Goal: Use online tool/utility: Utilize a website feature to perform a specific function

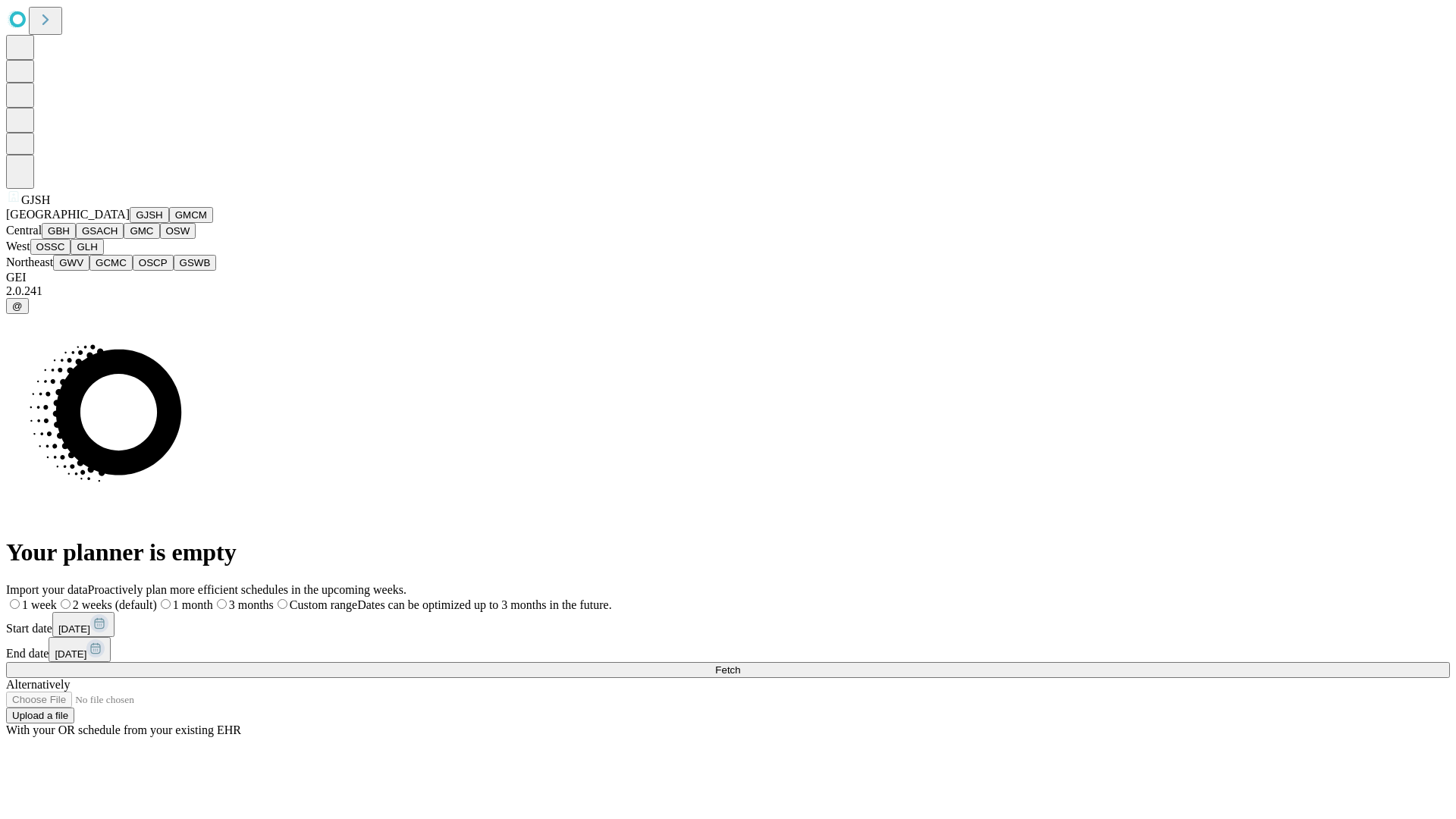
click at [130, 223] on button "GJSH" at bounding box center [150, 215] width 40 height 16
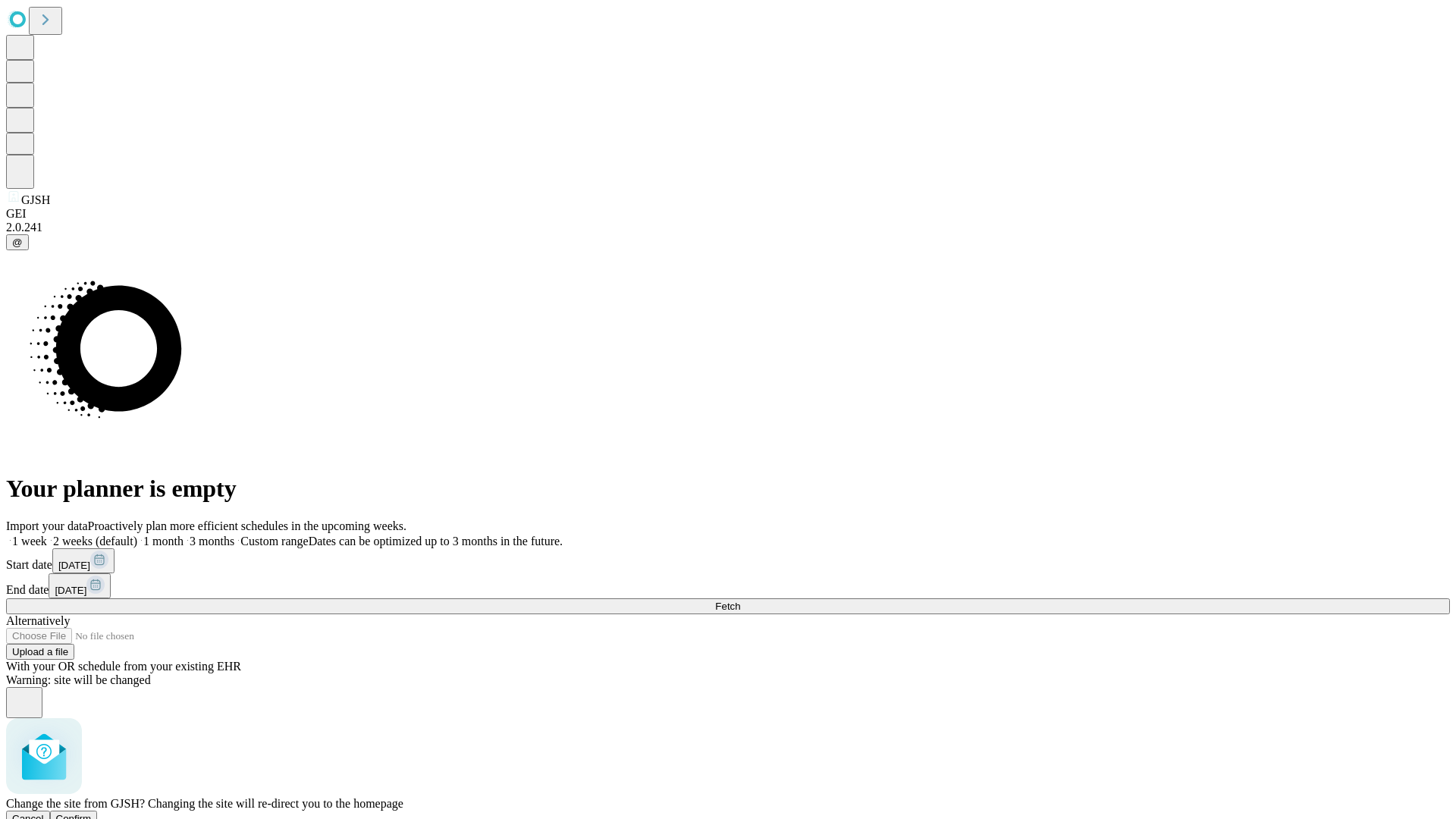
click at [92, 813] on span "Confirm" at bounding box center [74, 818] width 36 height 11
click at [183, 534] on label "1 month" at bounding box center [160, 541] width 46 height 13
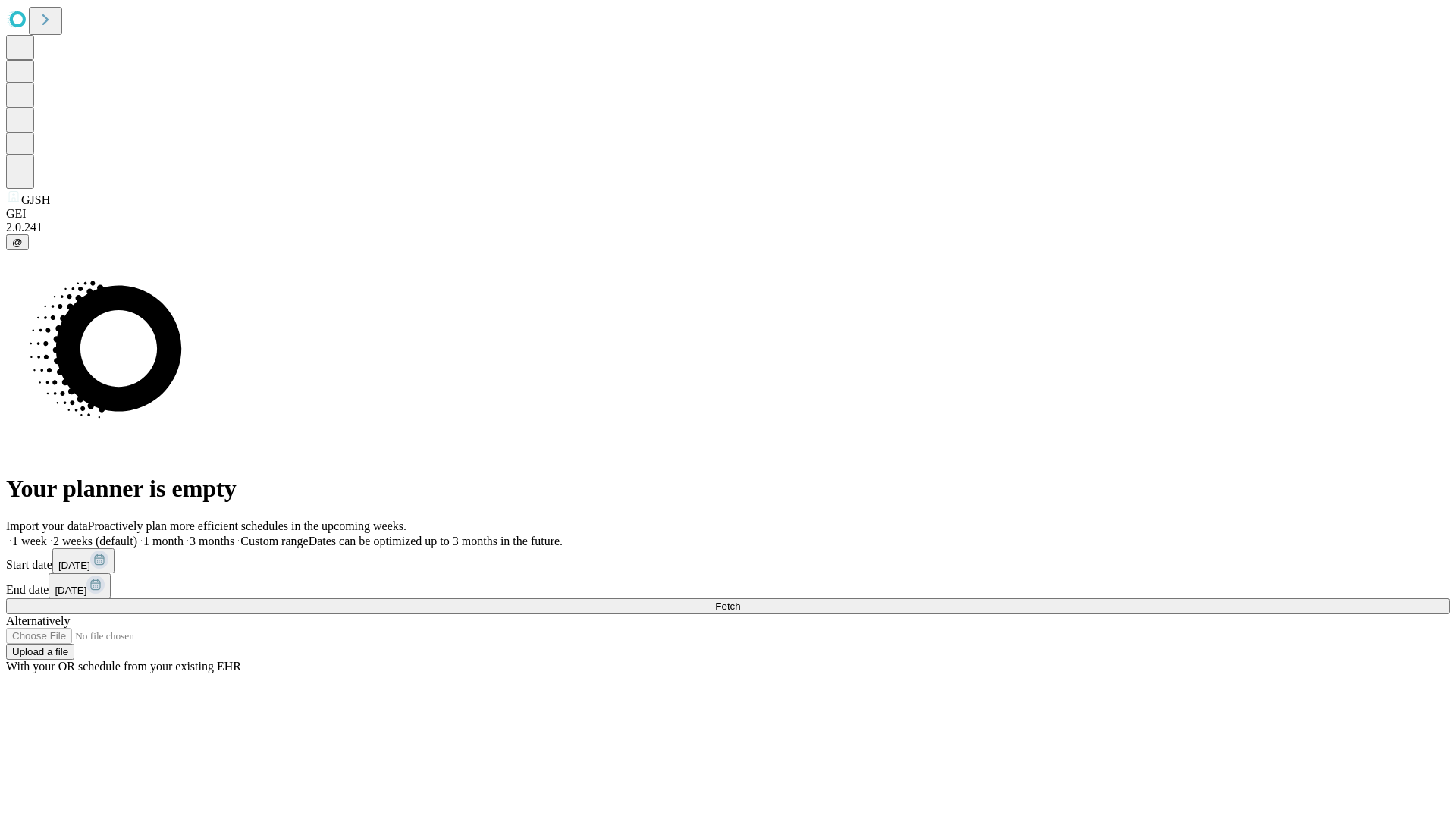
click at [740, 600] on span "Fetch" at bounding box center [728, 606] width 25 height 11
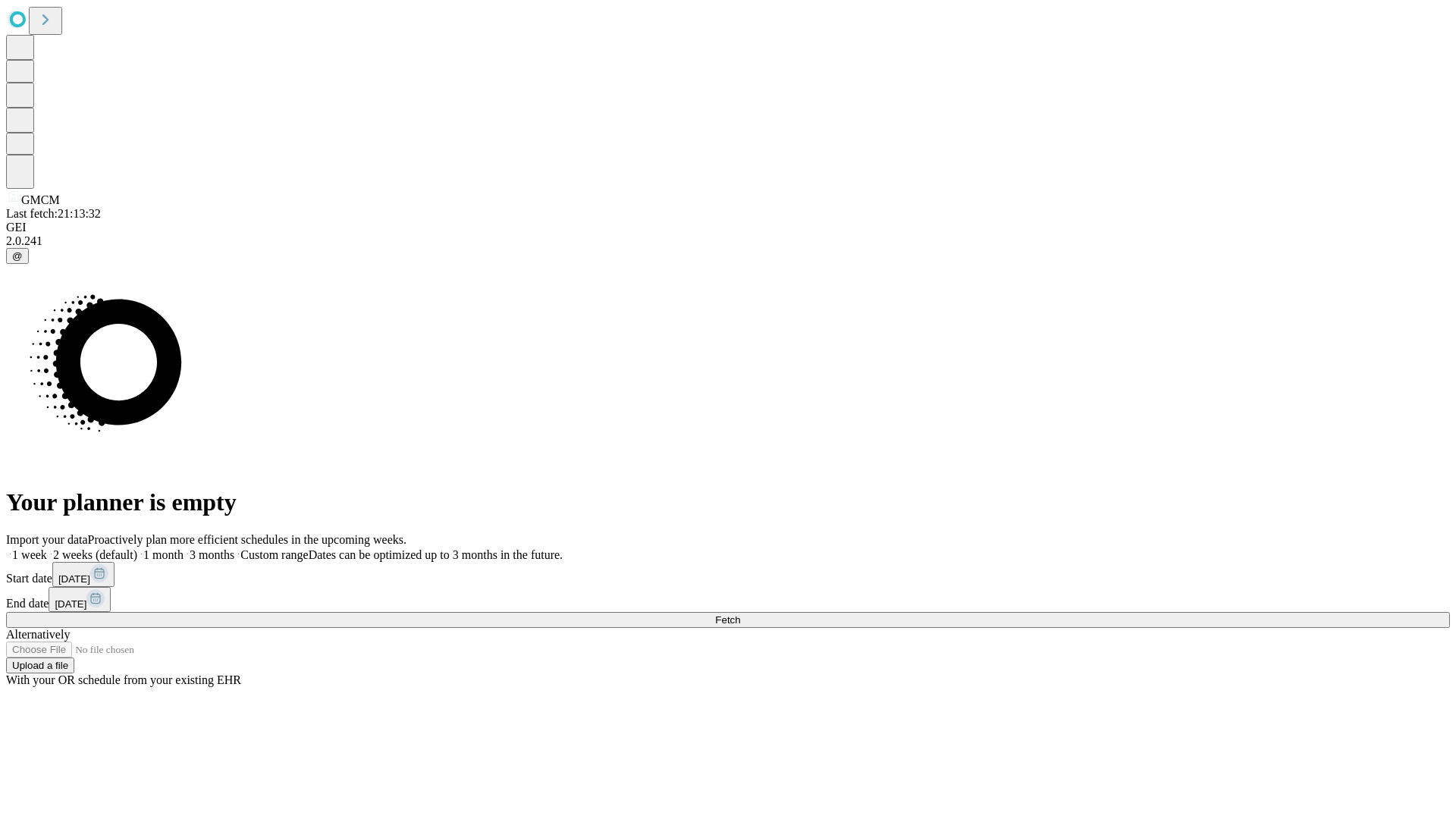
click at [183, 548] on label "1 month" at bounding box center [160, 554] width 46 height 13
click at [740, 614] on span "Fetch" at bounding box center [728, 620] width 25 height 11
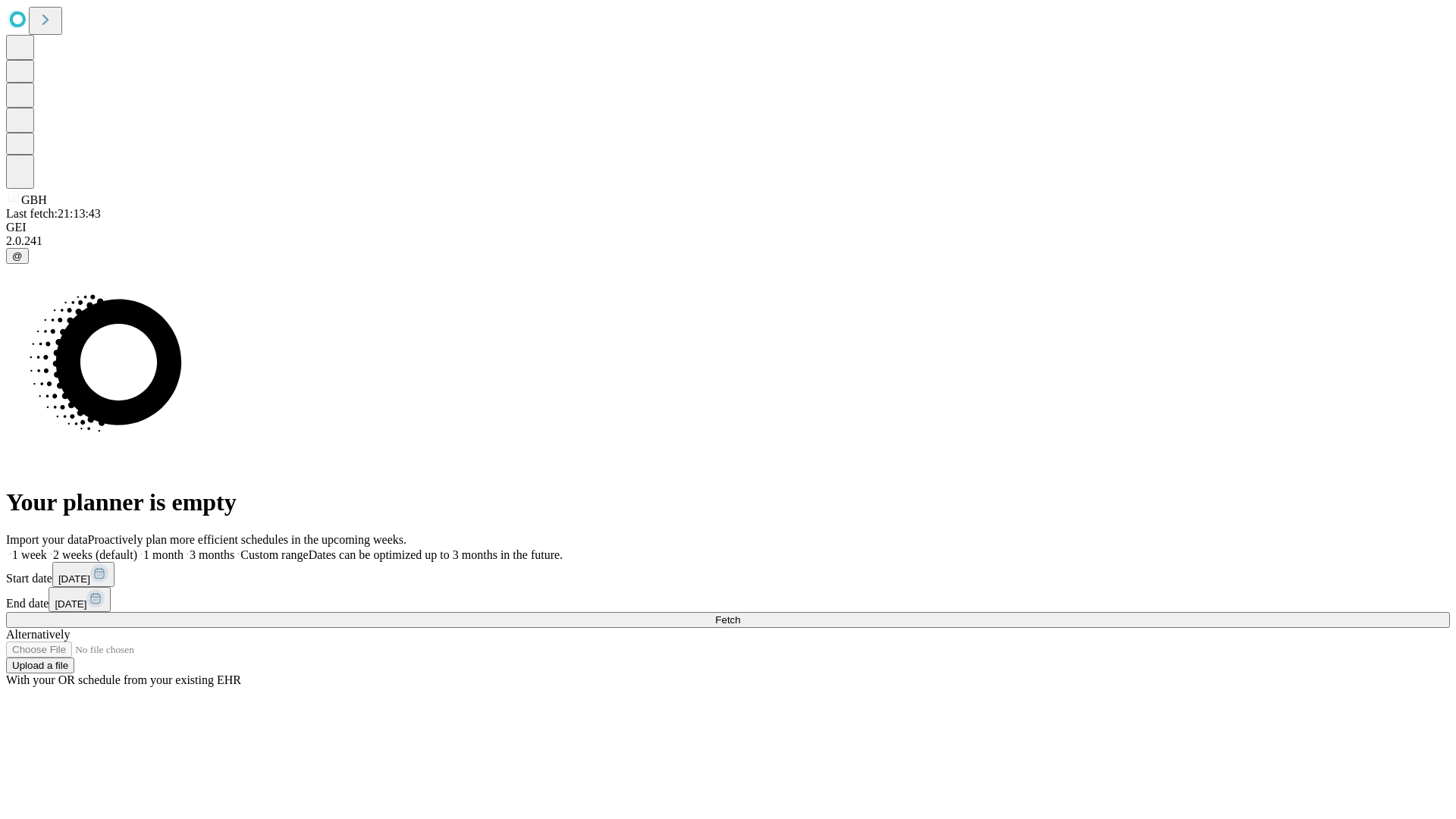
click at [183, 548] on label "1 month" at bounding box center [160, 554] width 46 height 13
click at [740, 614] on span "Fetch" at bounding box center [728, 620] width 25 height 11
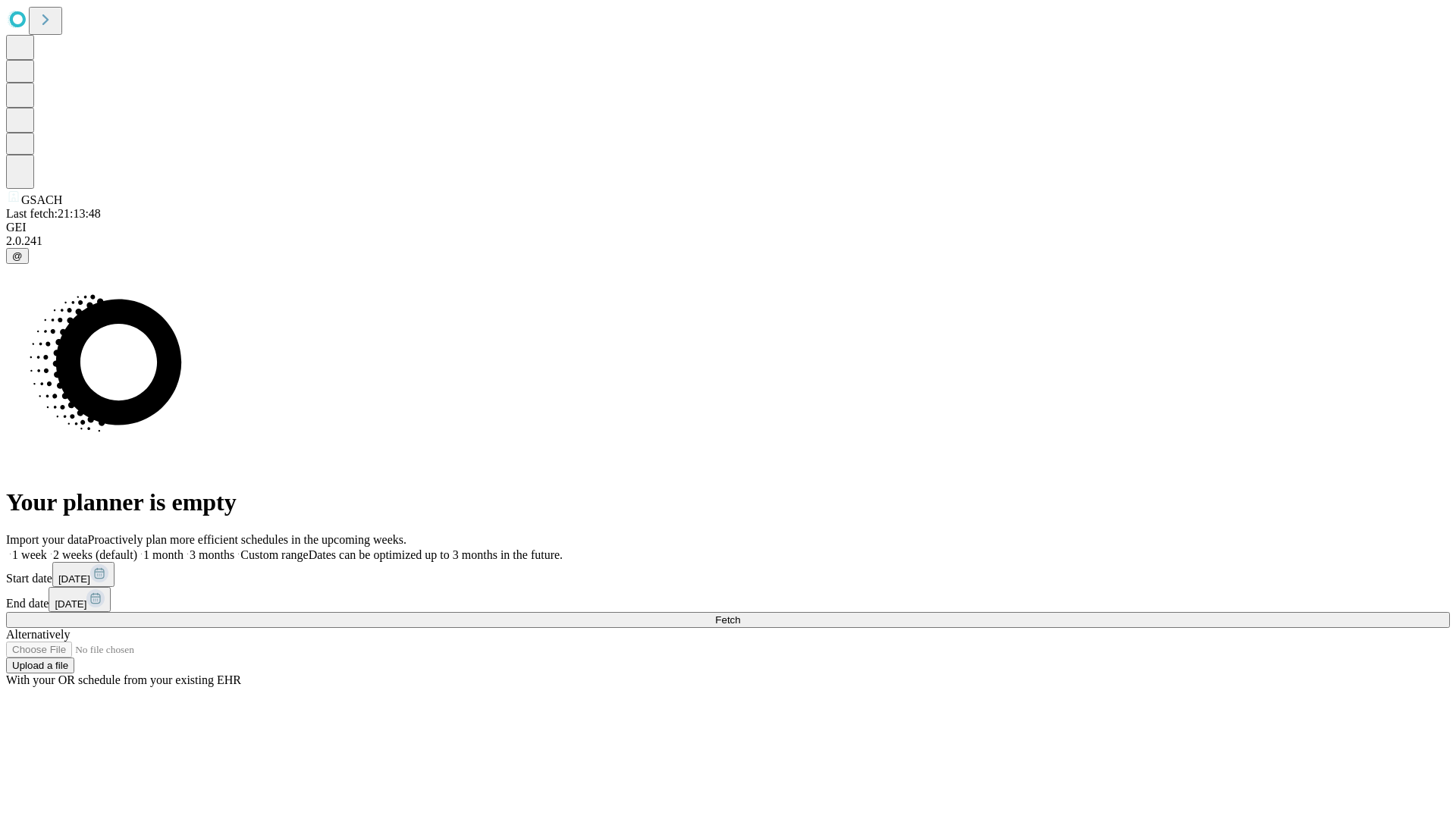
click at [183, 548] on label "1 month" at bounding box center [160, 554] width 46 height 13
click at [740, 614] on span "Fetch" at bounding box center [728, 620] width 25 height 11
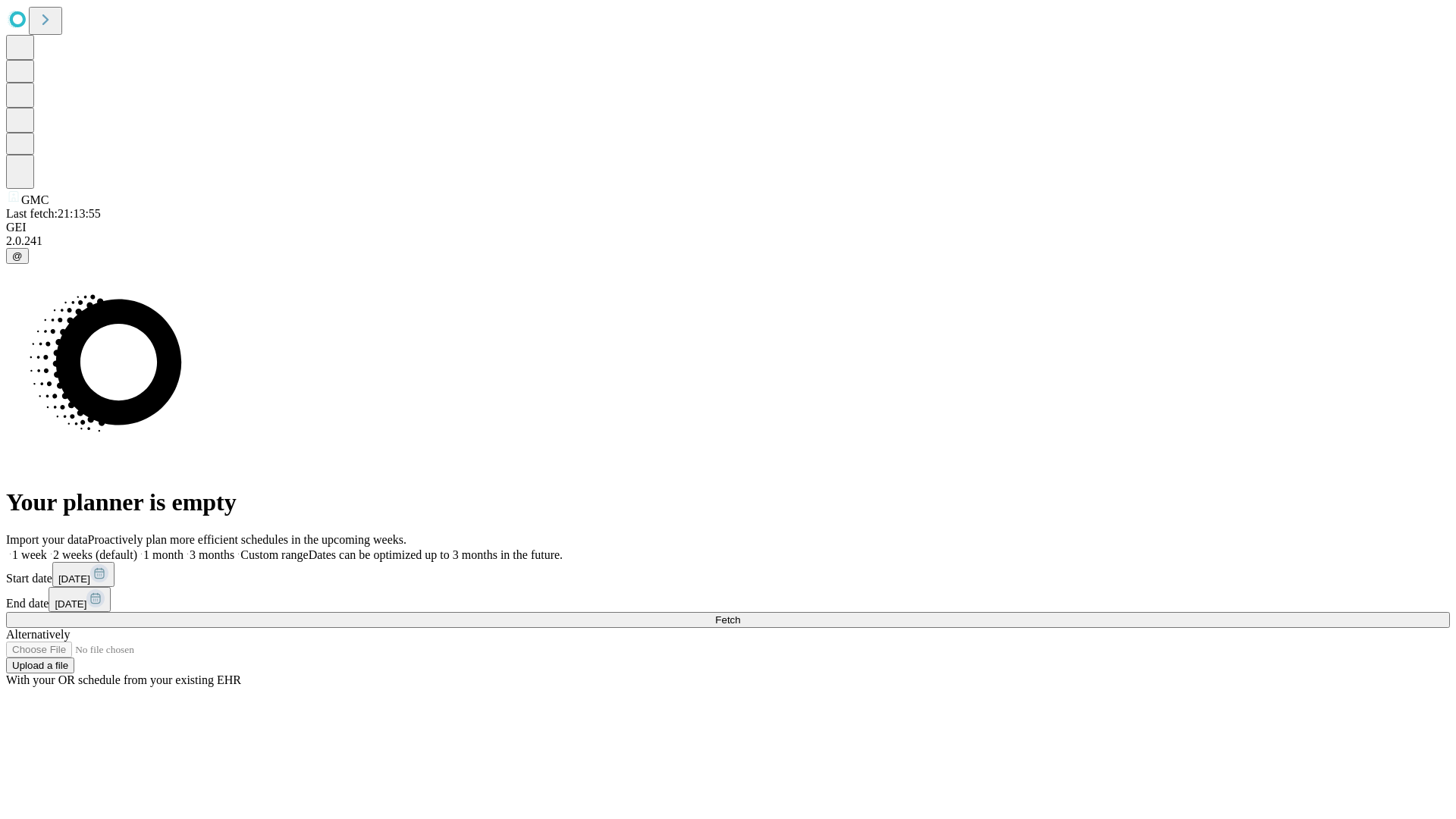
click at [183, 548] on label "1 month" at bounding box center [160, 554] width 46 height 13
click at [740, 614] on span "Fetch" at bounding box center [728, 620] width 25 height 11
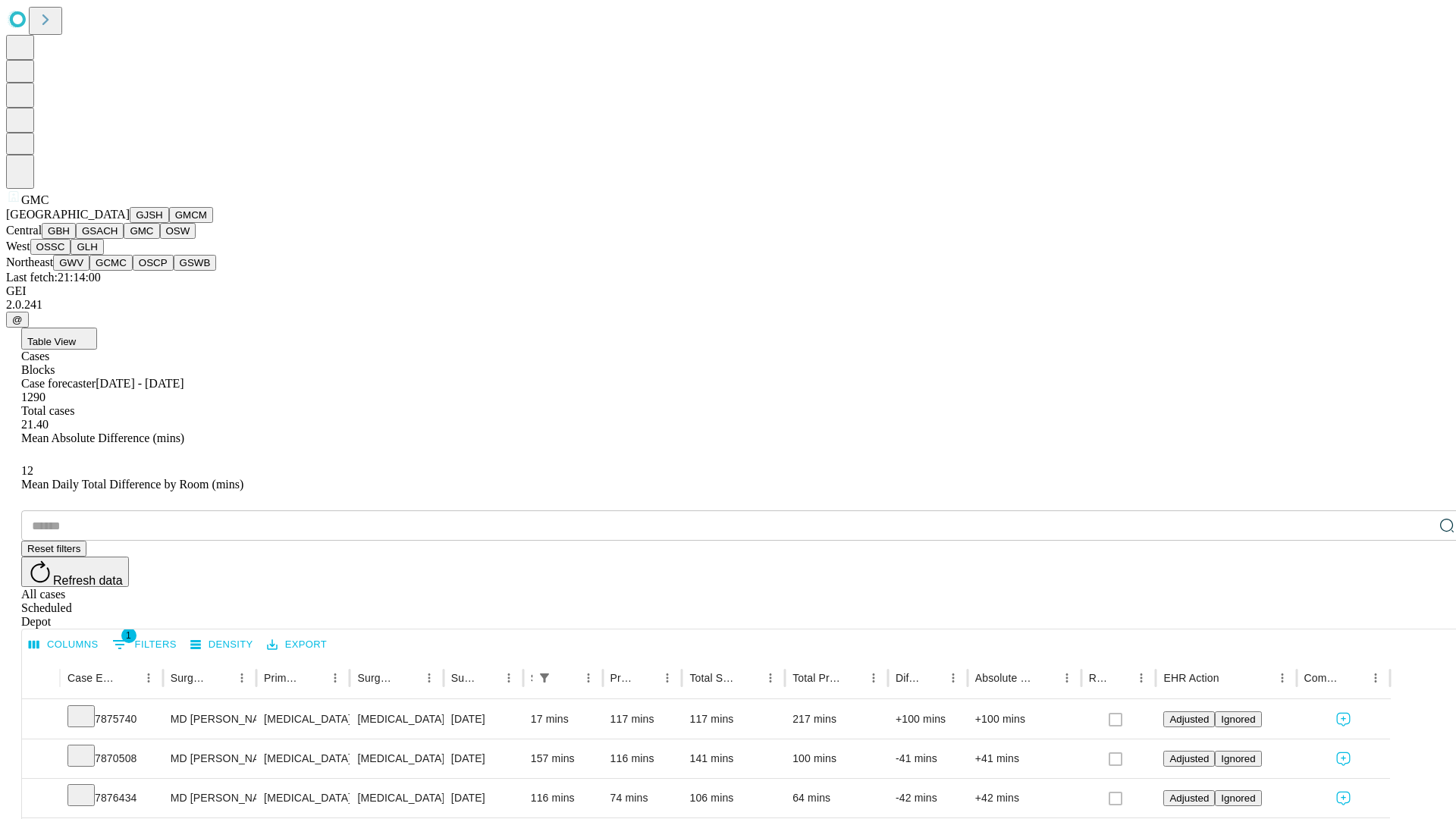
click at [160, 239] on button "OSW" at bounding box center [178, 231] width 36 height 16
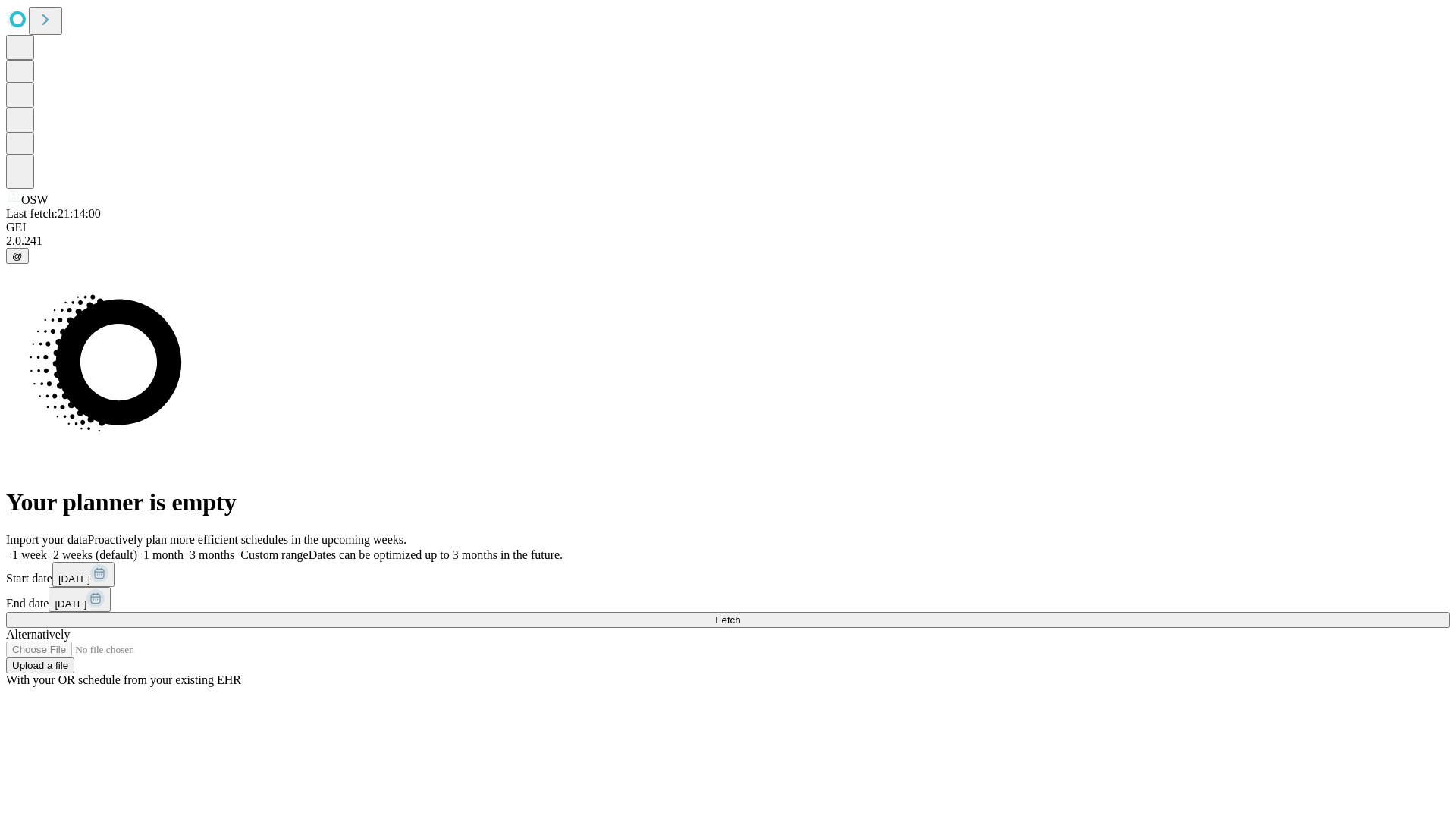
click at [183, 548] on label "1 month" at bounding box center [160, 554] width 46 height 13
click at [740, 614] on span "Fetch" at bounding box center [728, 620] width 25 height 11
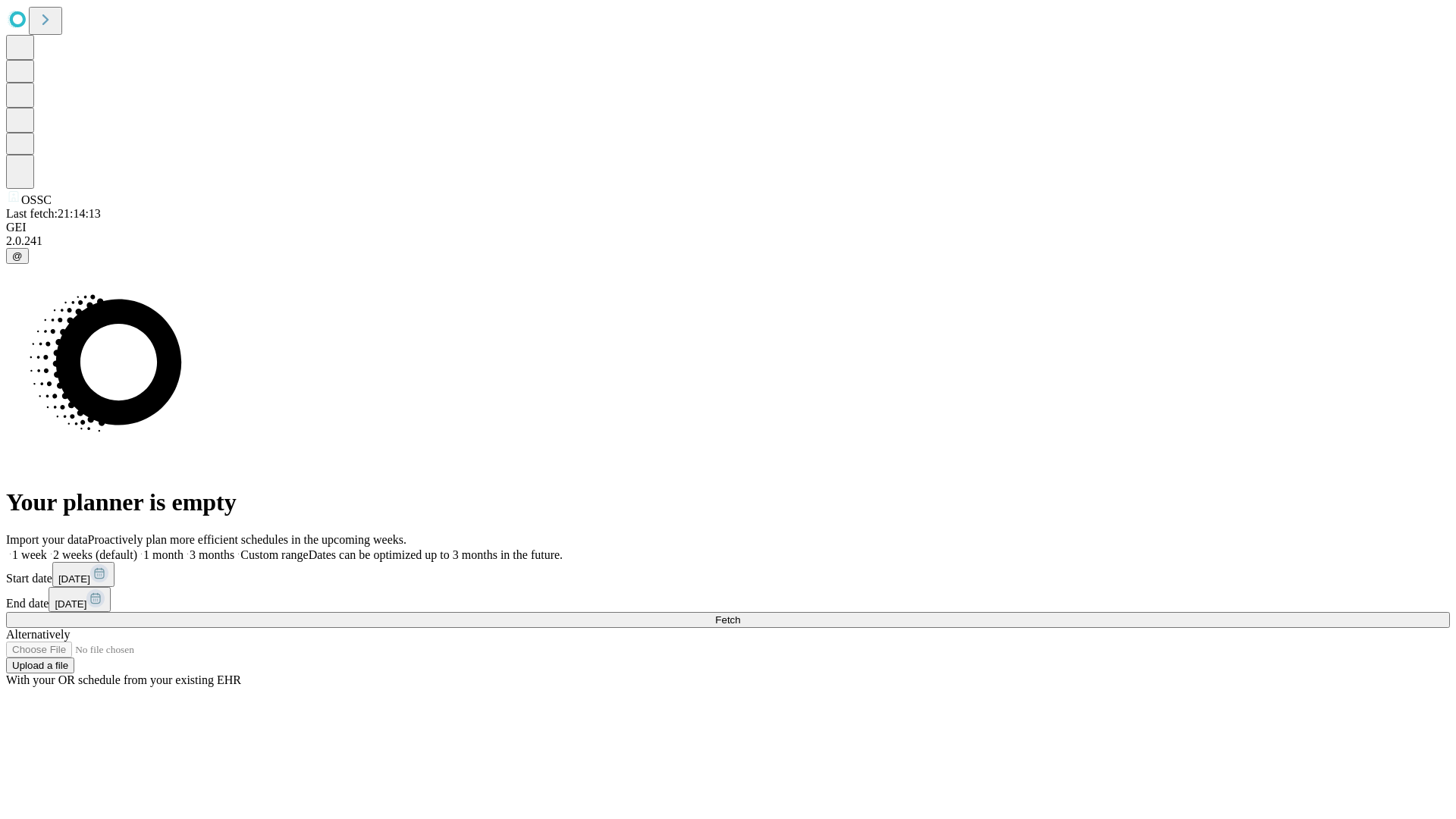
click at [183, 548] on label "1 month" at bounding box center [160, 554] width 46 height 13
click at [740, 614] on span "Fetch" at bounding box center [728, 620] width 25 height 11
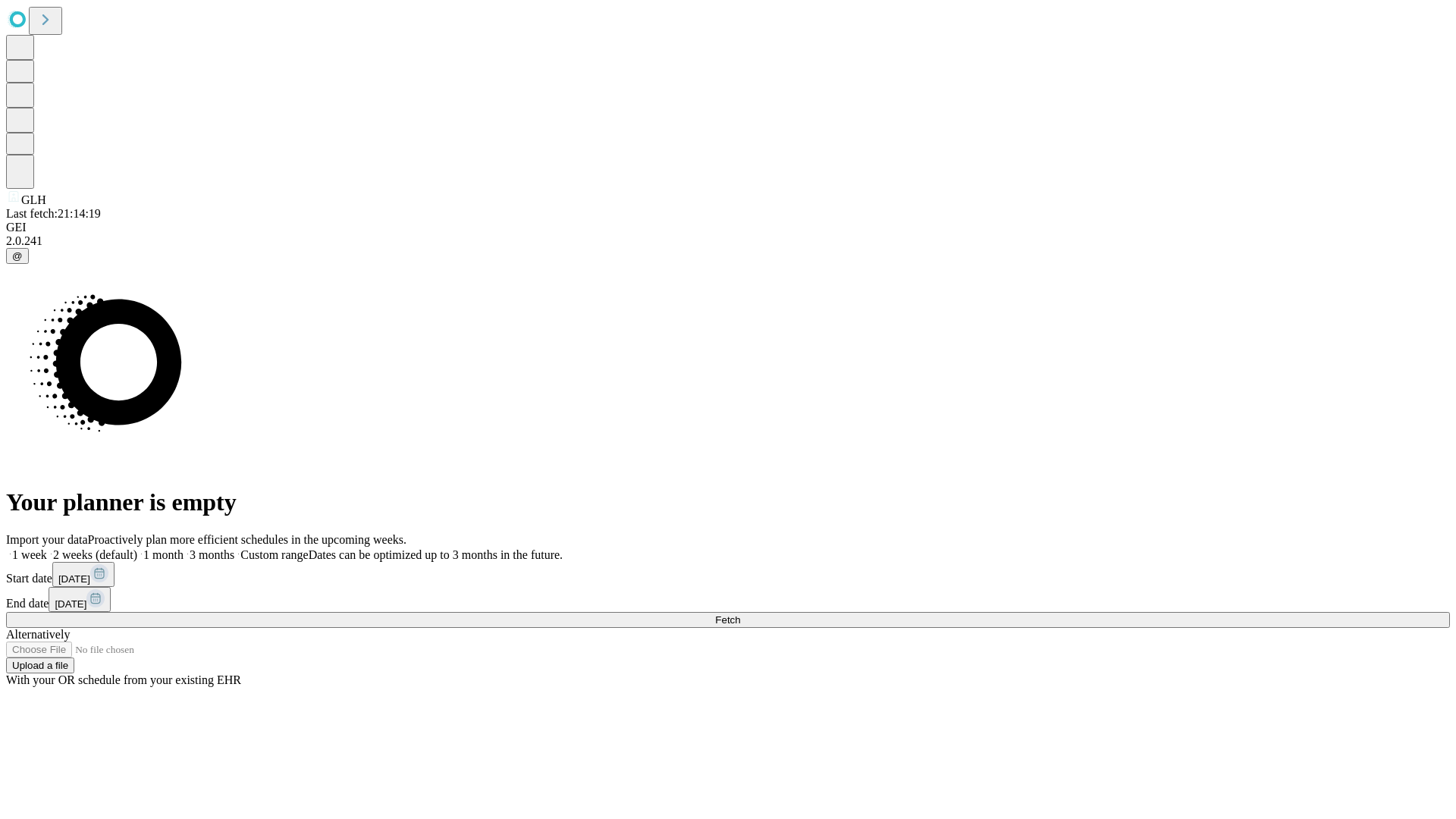
click at [183, 548] on label "1 month" at bounding box center [160, 554] width 46 height 13
click at [740, 614] on span "Fetch" at bounding box center [728, 620] width 25 height 11
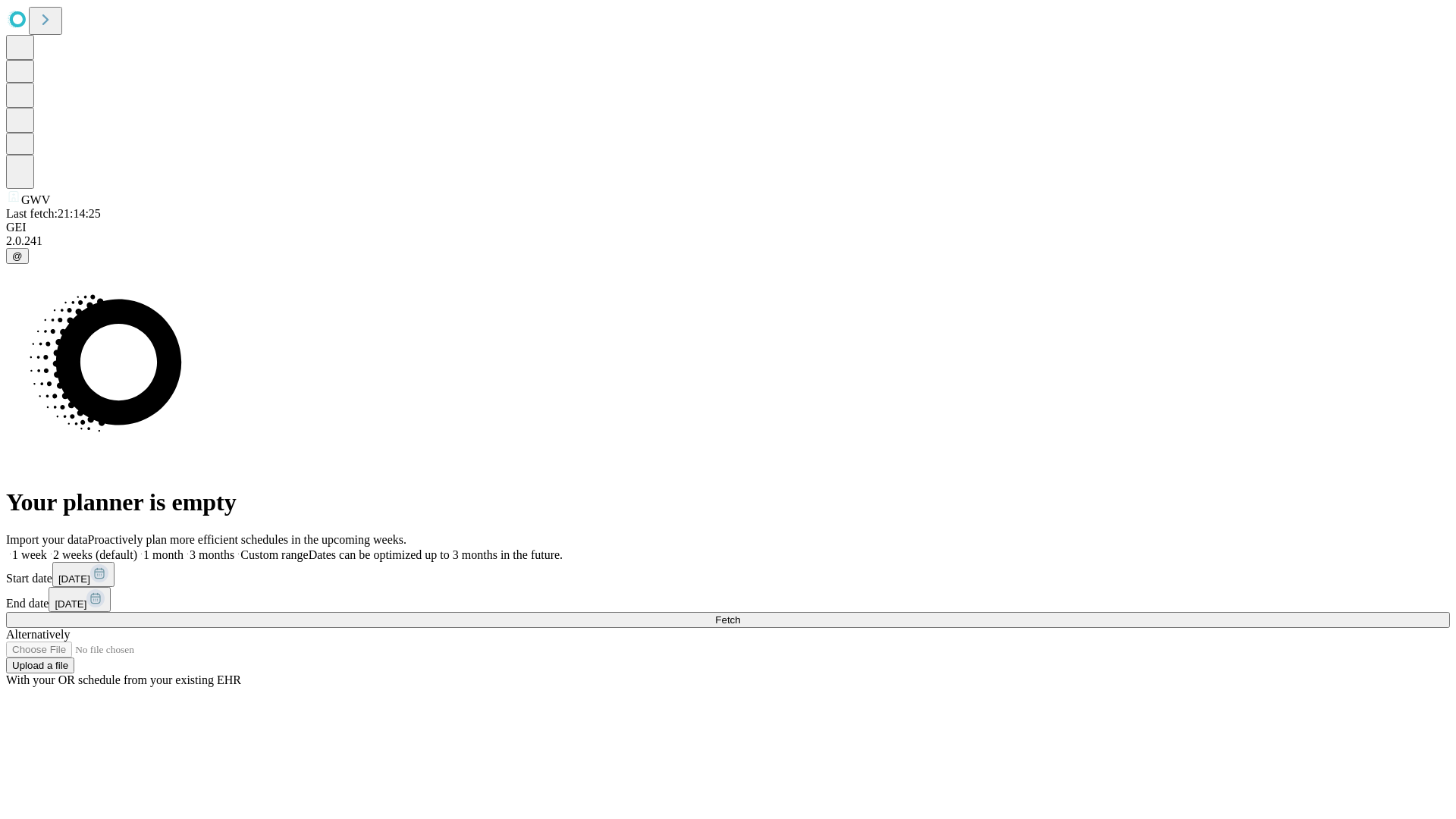
click at [183, 548] on label "1 month" at bounding box center [160, 554] width 46 height 13
click at [740, 614] on span "Fetch" at bounding box center [728, 620] width 25 height 11
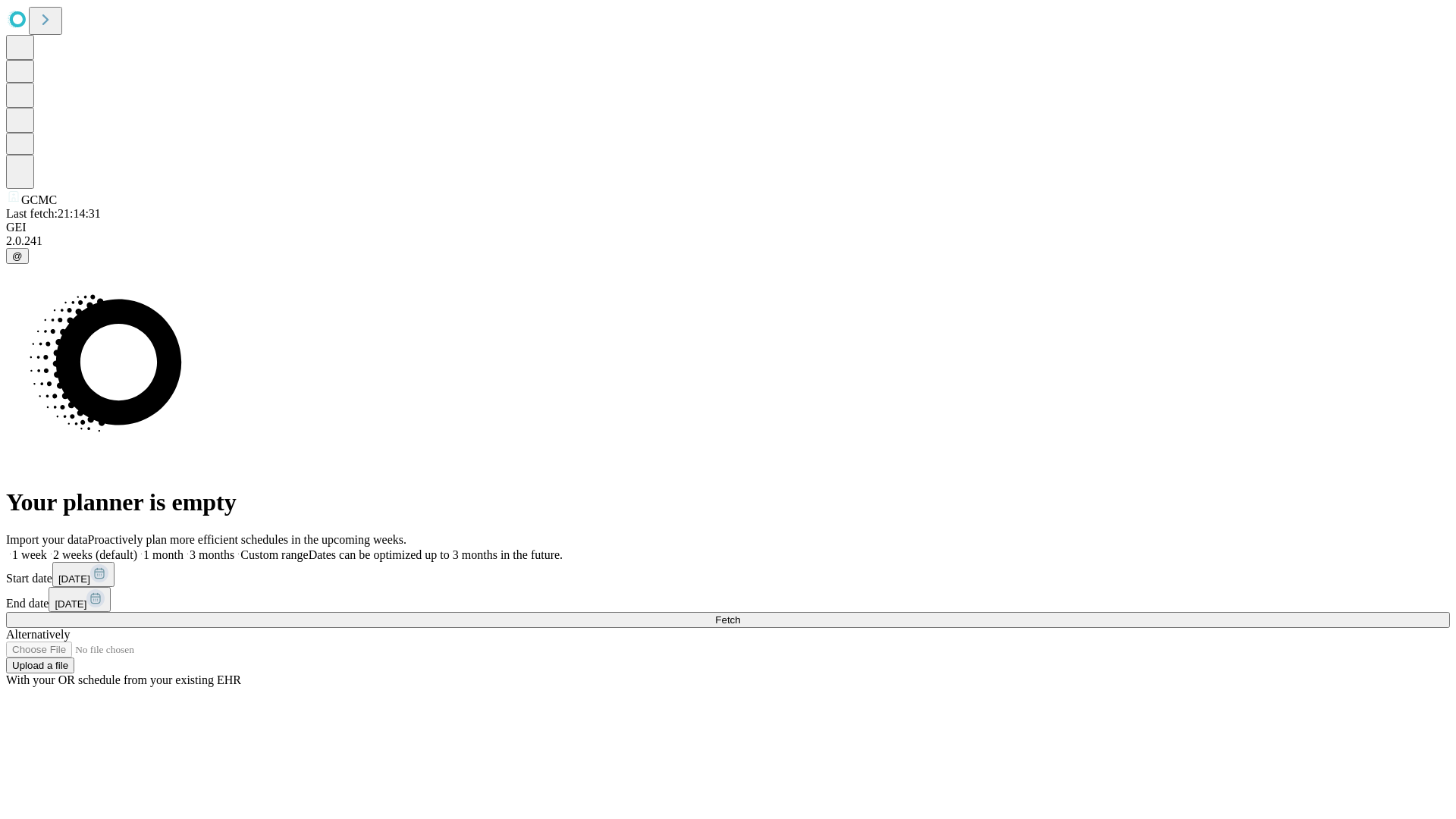
click at [740, 614] on span "Fetch" at bounding box center [728, 620] width 25 height 11
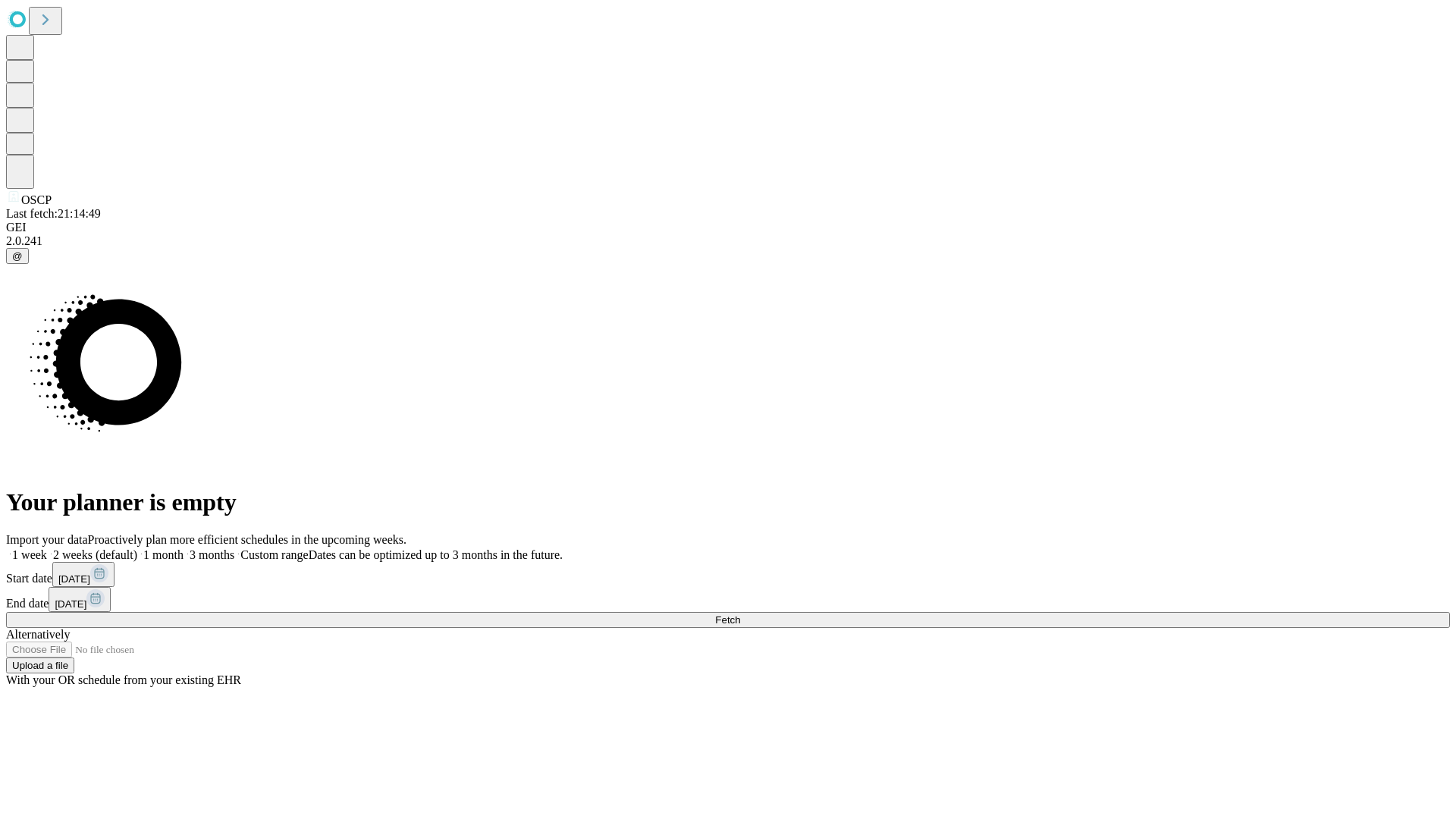
click at [740, 614] on span "Fetch" at bounding box center [728, 620] width 25 height 11
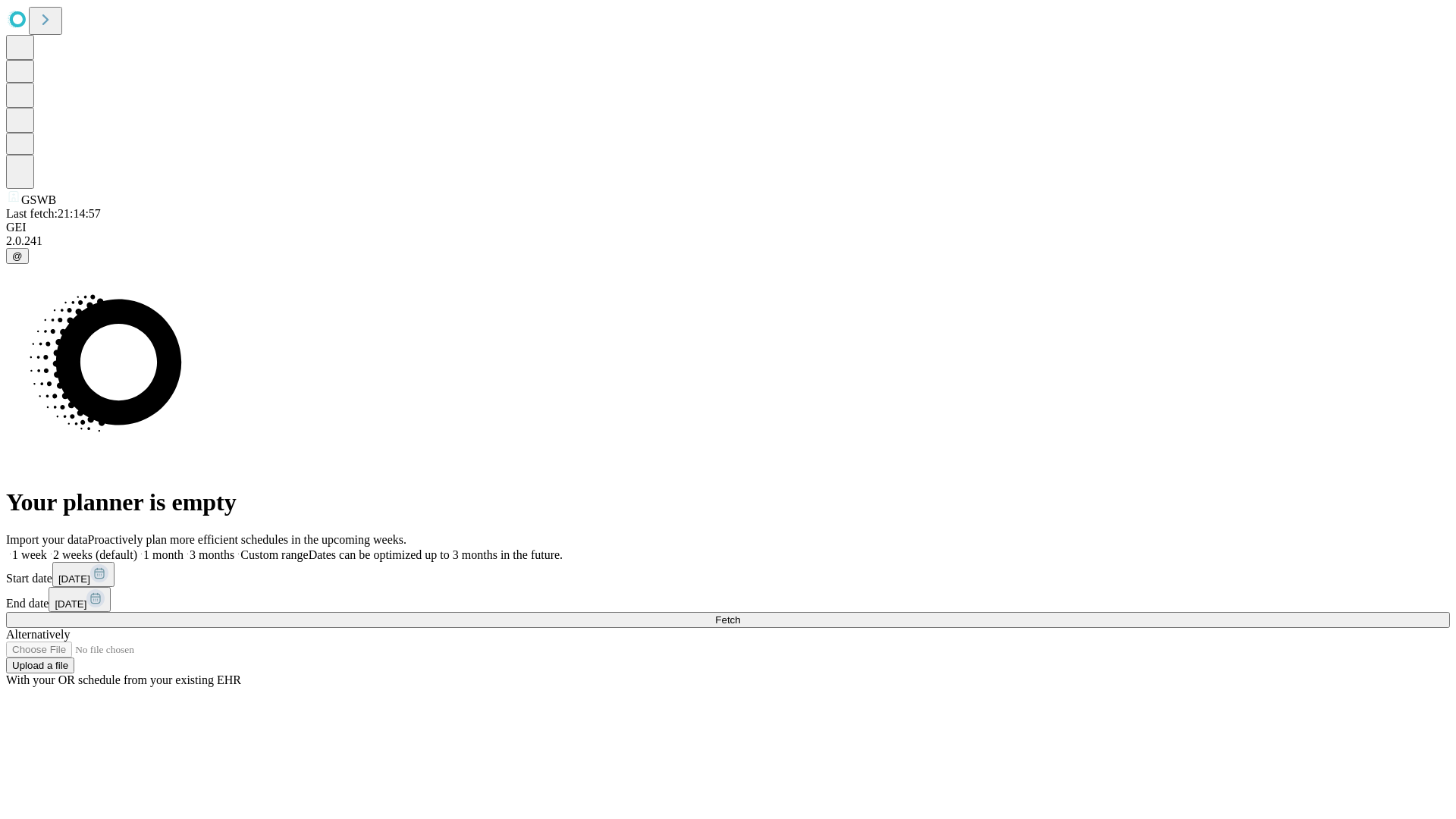
click at [740, 614] on span "Fetch" at bounding box center [728, 620] width 25 height 11
